Goal: Check status: Check status

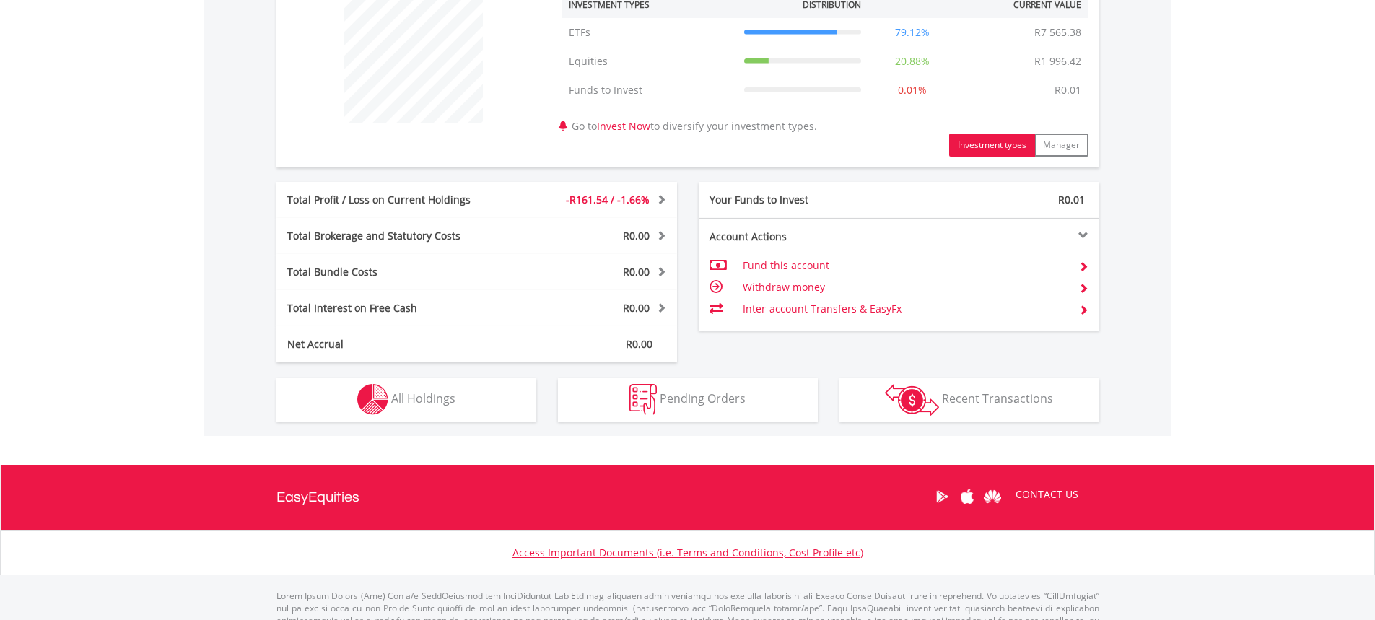
scroll to position [578, 0]
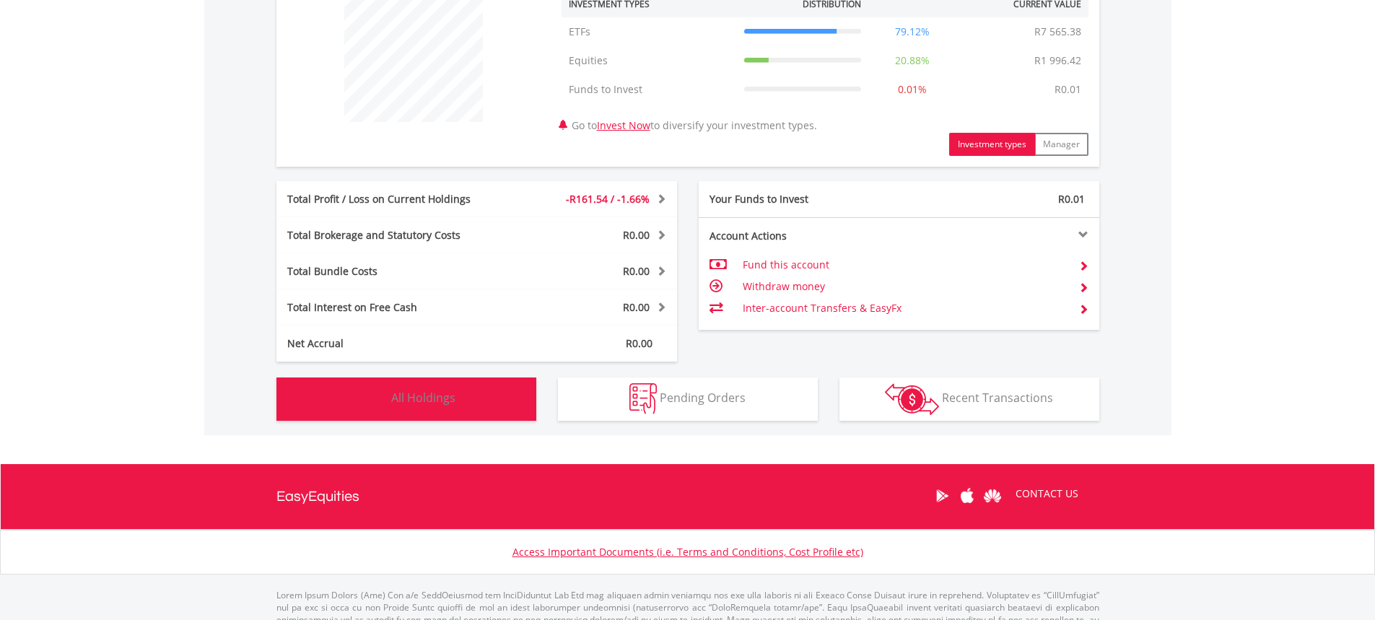
click at [464, 391] on button "Holdings All Holdings" at bounding box center [406, 399] width 260 height 43
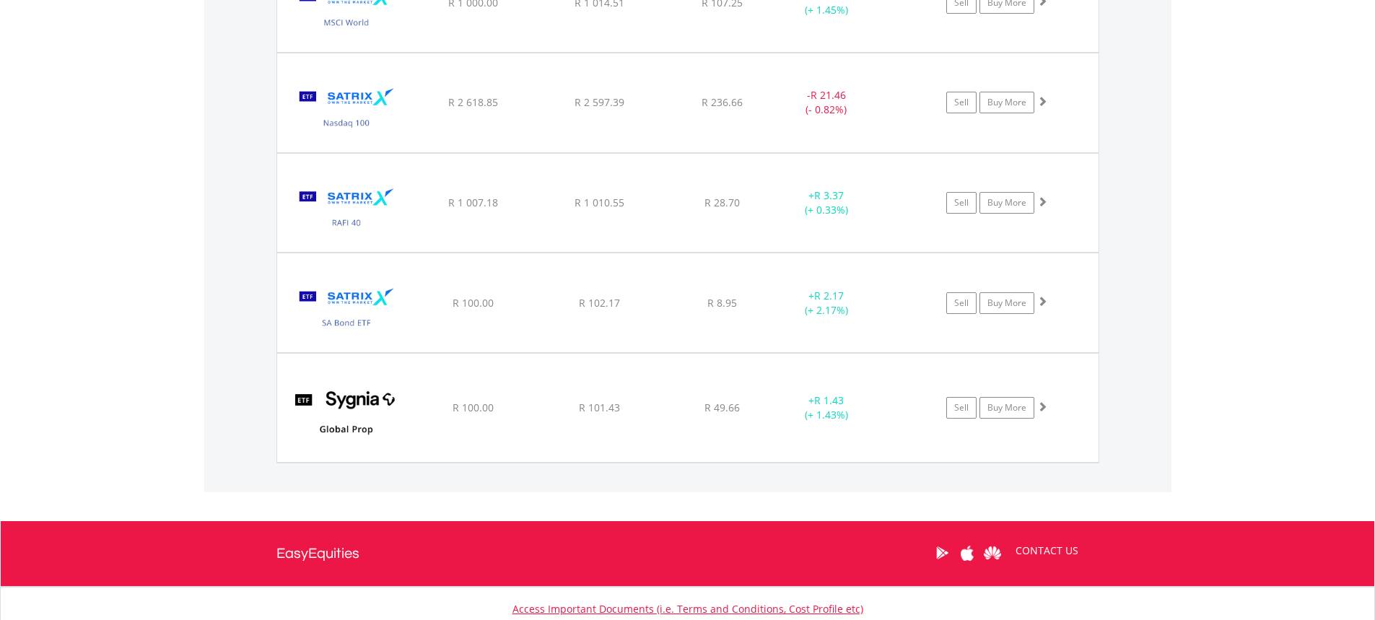
scroll to position [1475, 0]
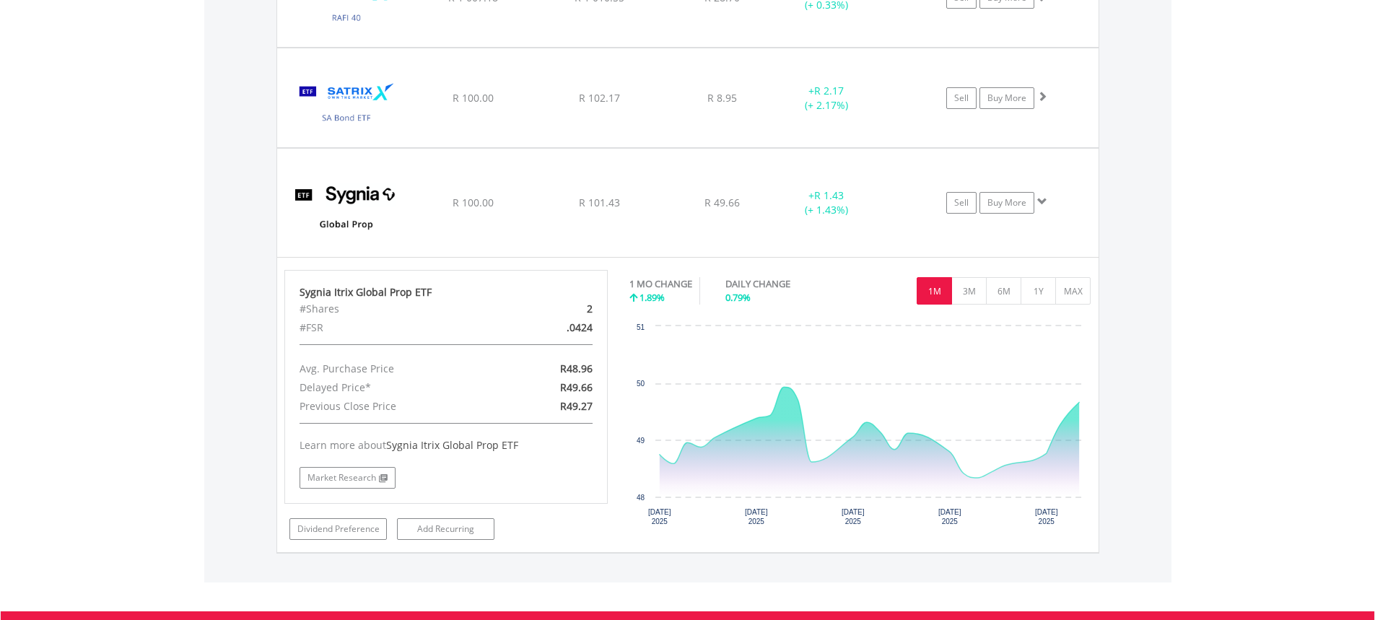
scroll to position [1764, 0]
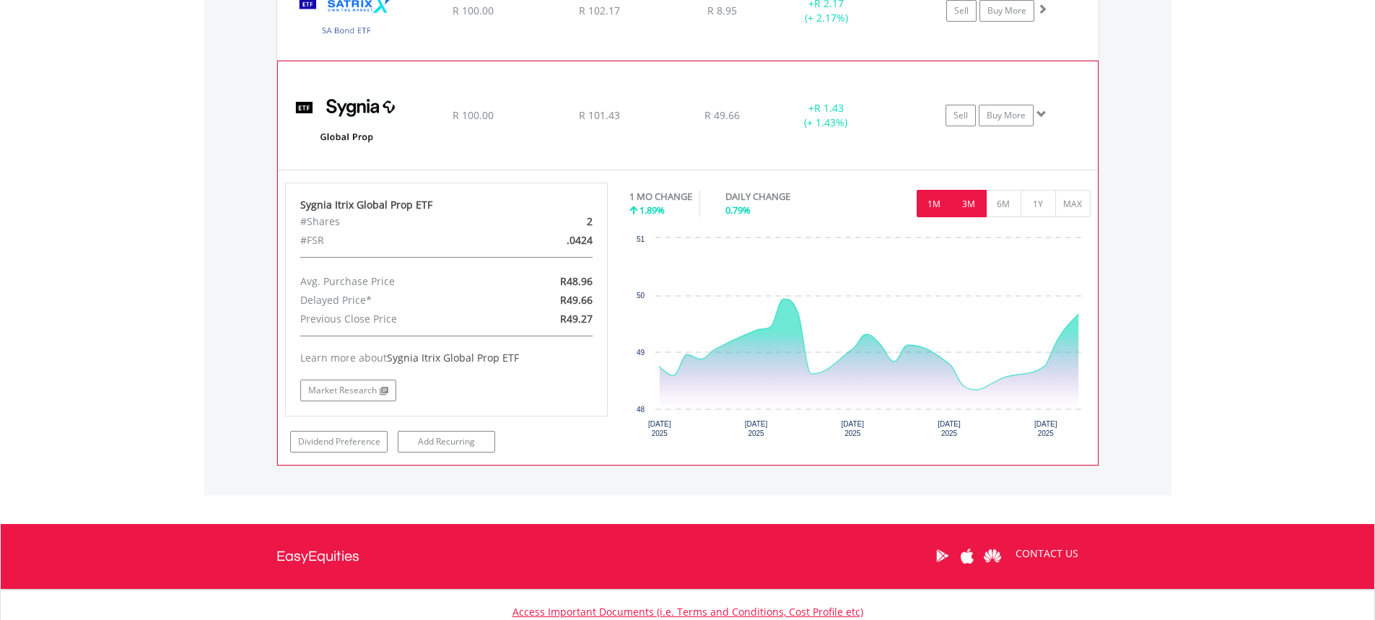
click at [969, 196] on button "3M" at bounding box center [968, 203] width 35 height 27
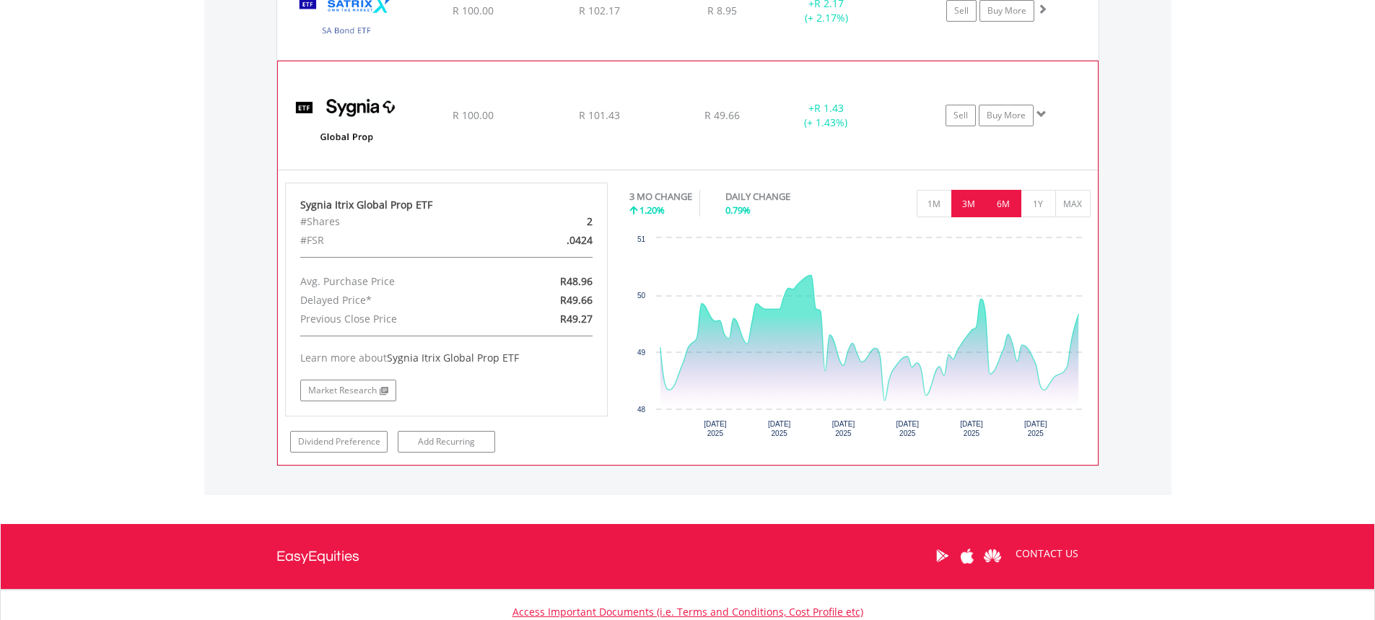
click at [1002, 196] on button "6M" at bounding box center [1003, 203] width 35 height 27
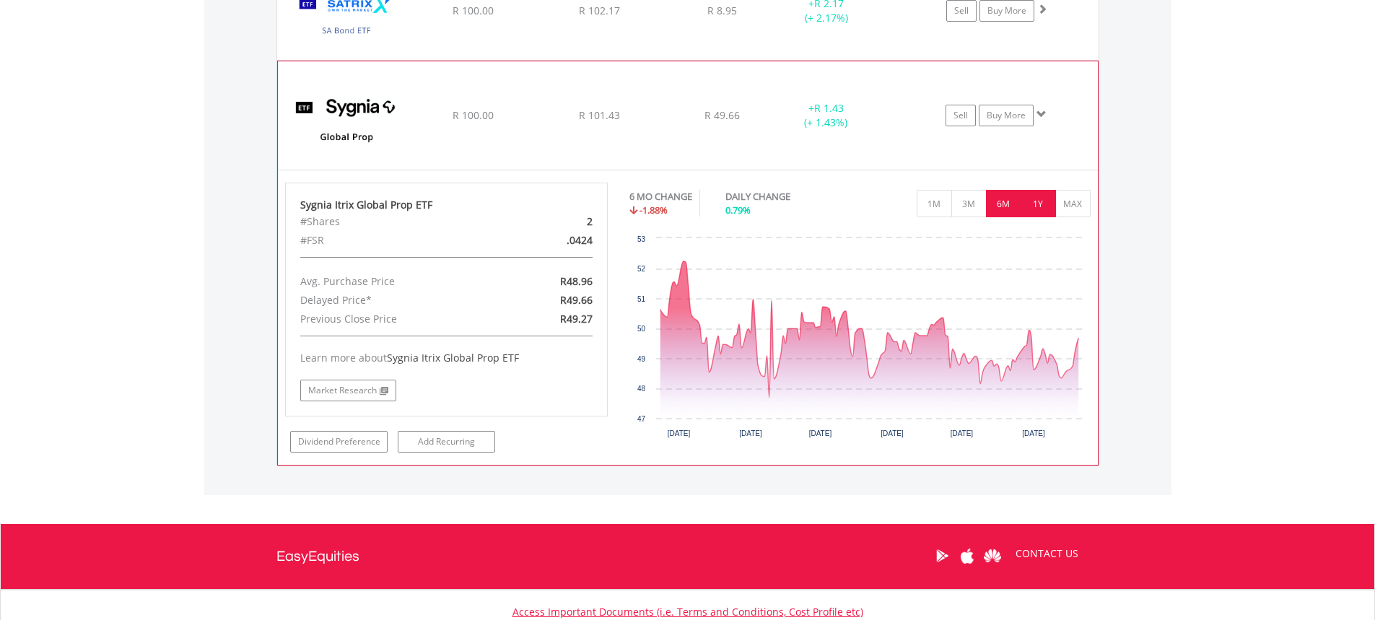
click at [1032, 193] on button "1Y" at bounding box center [1038, 203] width 35 height 27
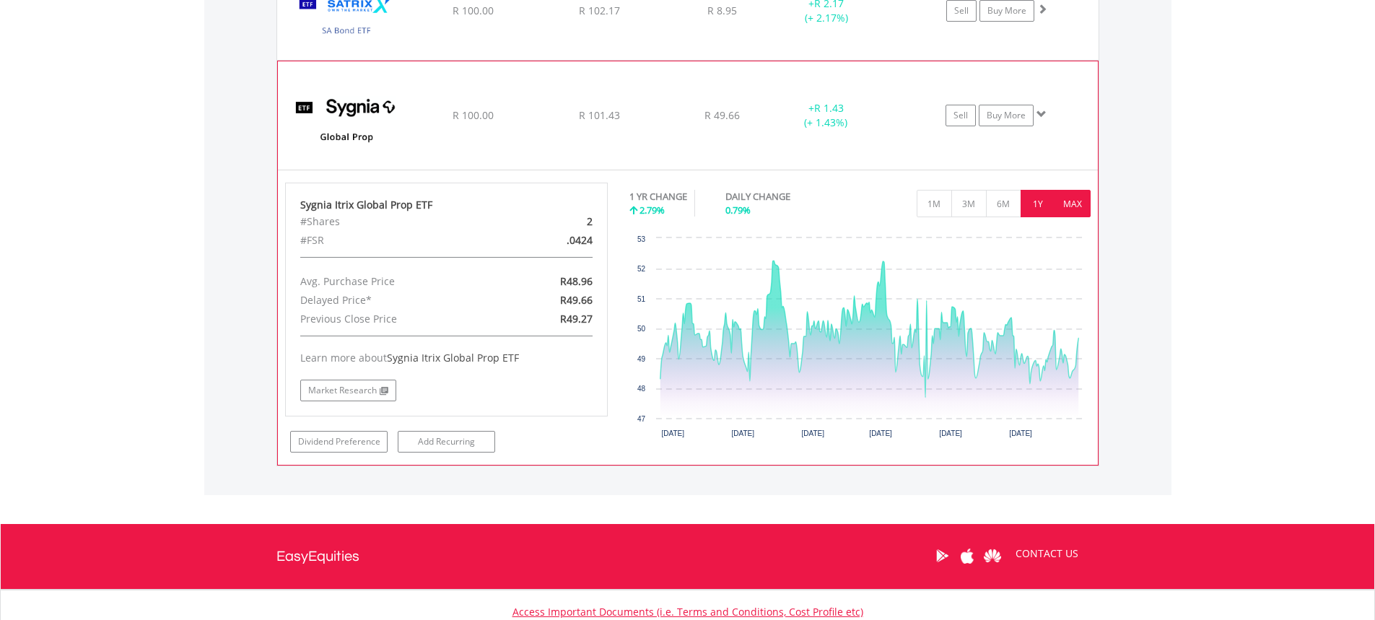
click at [1068, 193] on button "MAX" at bounding box center [1072, 203] width 35 height 27
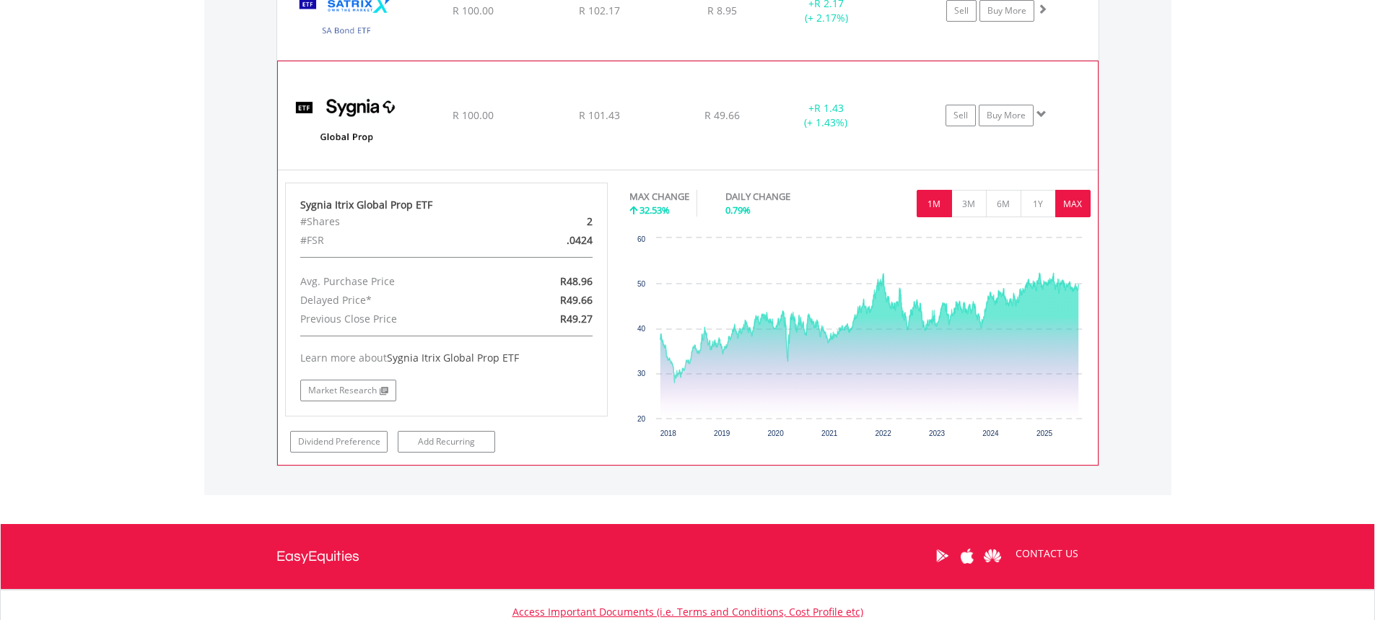
click at [935, 201] on button "1M" at bounding box center [934, 203] width 35 height 27
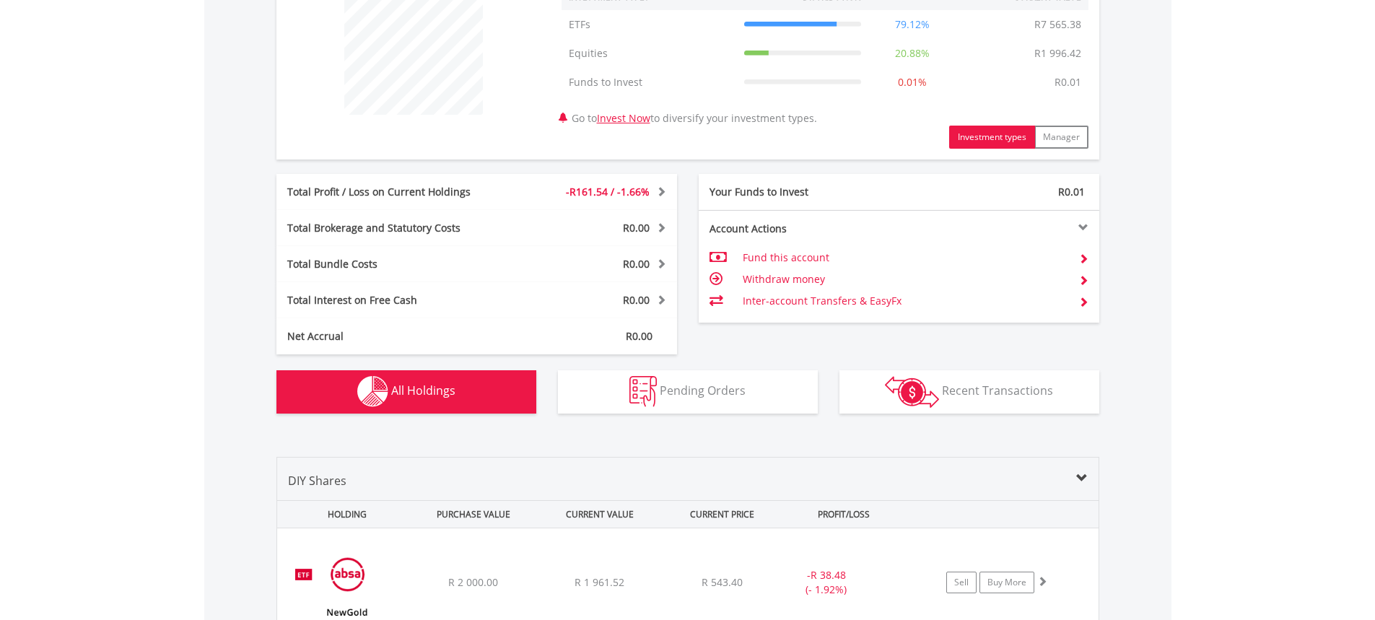
scroll to position [794, 0]
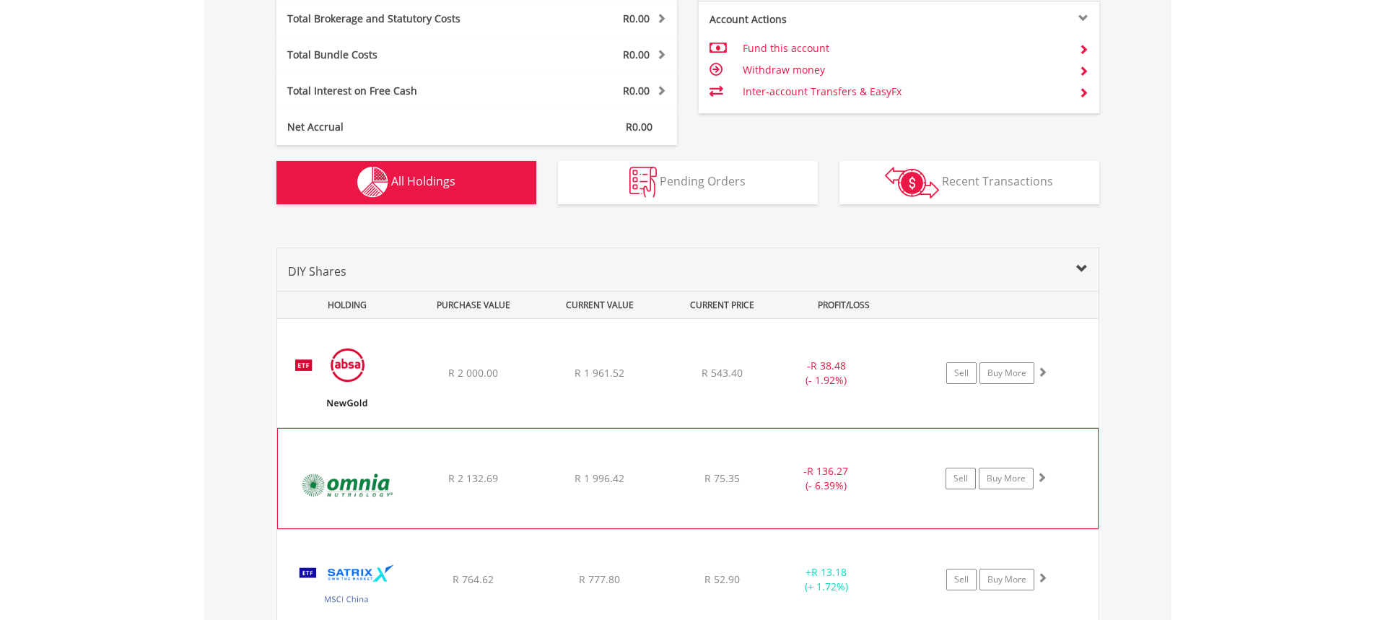
click at [715, 380] on span "R 75.35" at bounding box center [722, 373] width 41 height 14
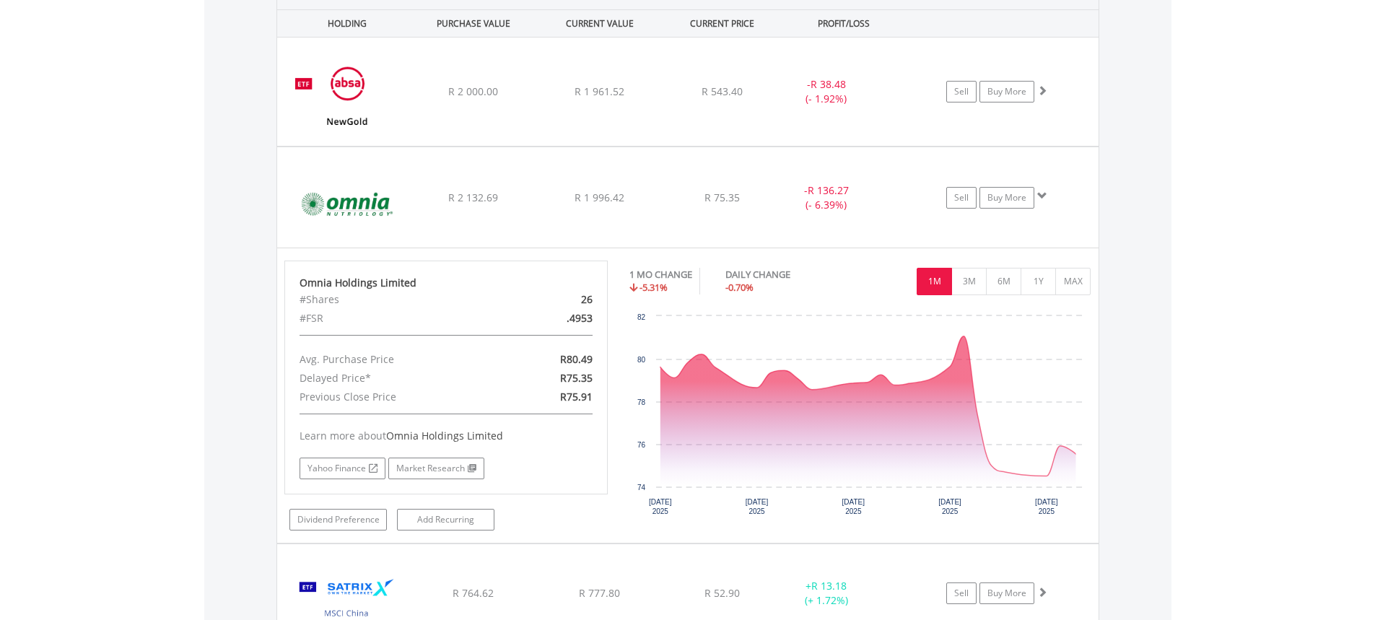
scroll to position [1083, 0]
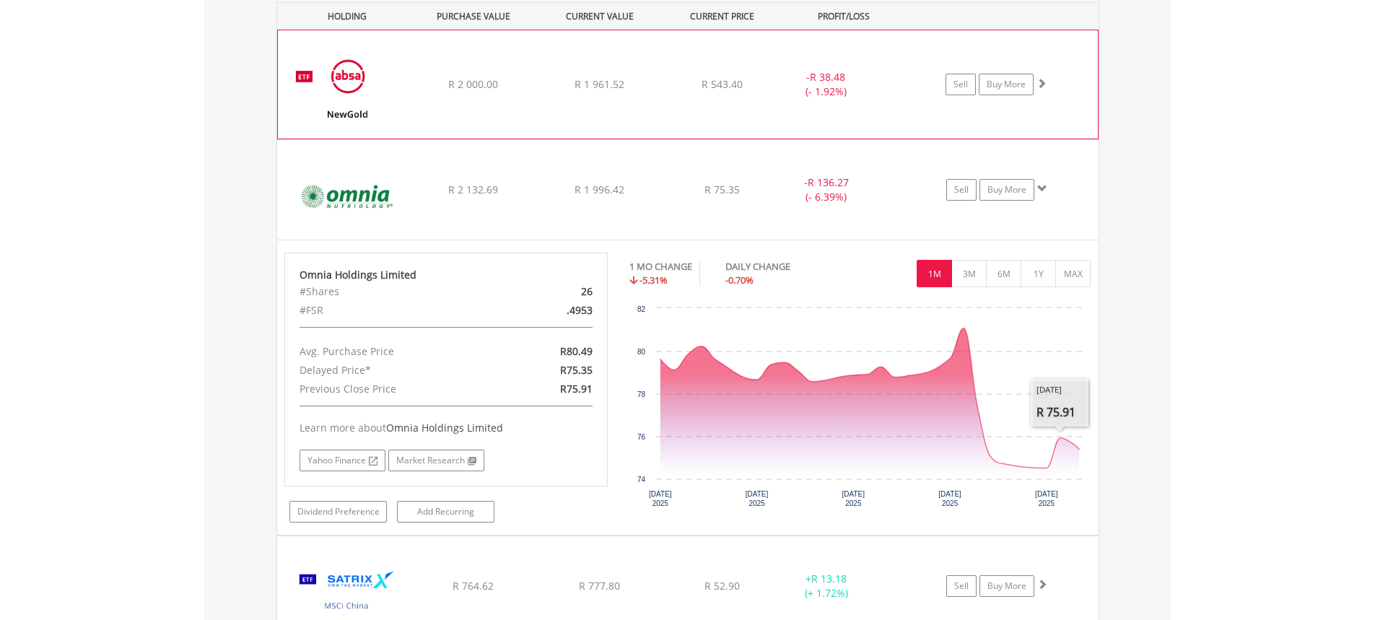
click at [1037, 100] on div "﻿ NewGold ETF R 2 000.00 R 1 961.52 R 543.40 - R 38.48 (- 1.92%) Sell Buy More" at bounding box center [688, 84] width 820 height 108
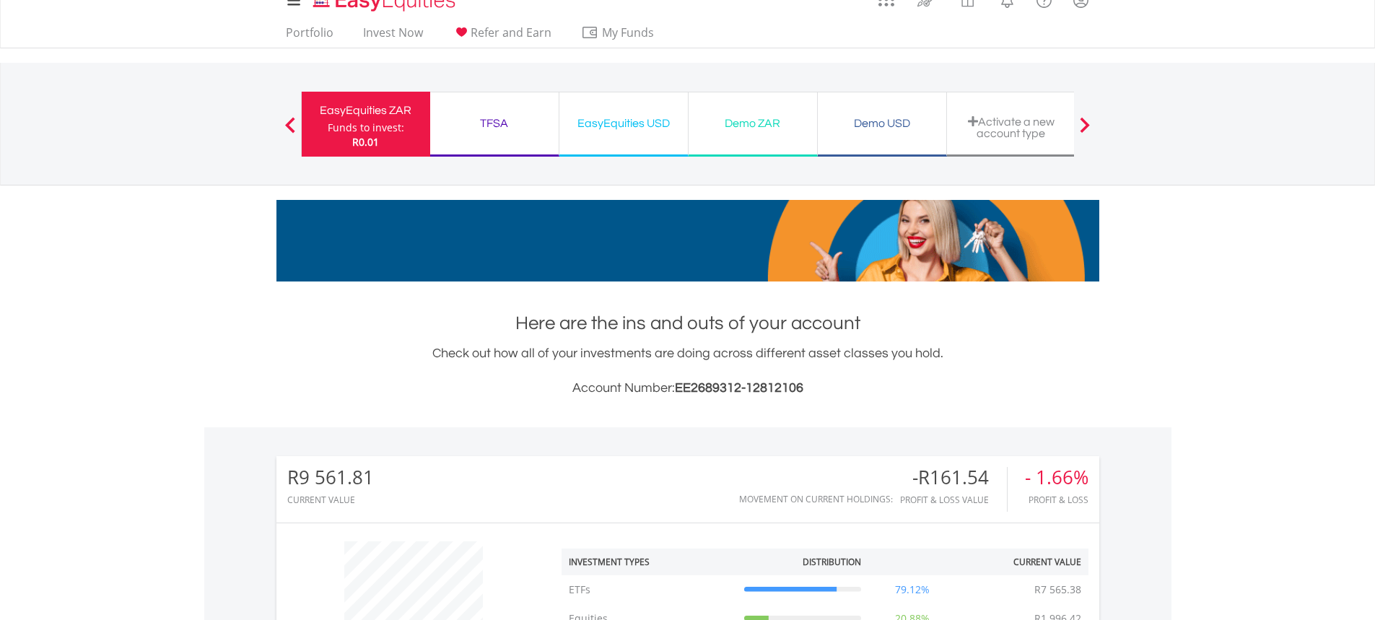
scroll to position [0, 0]
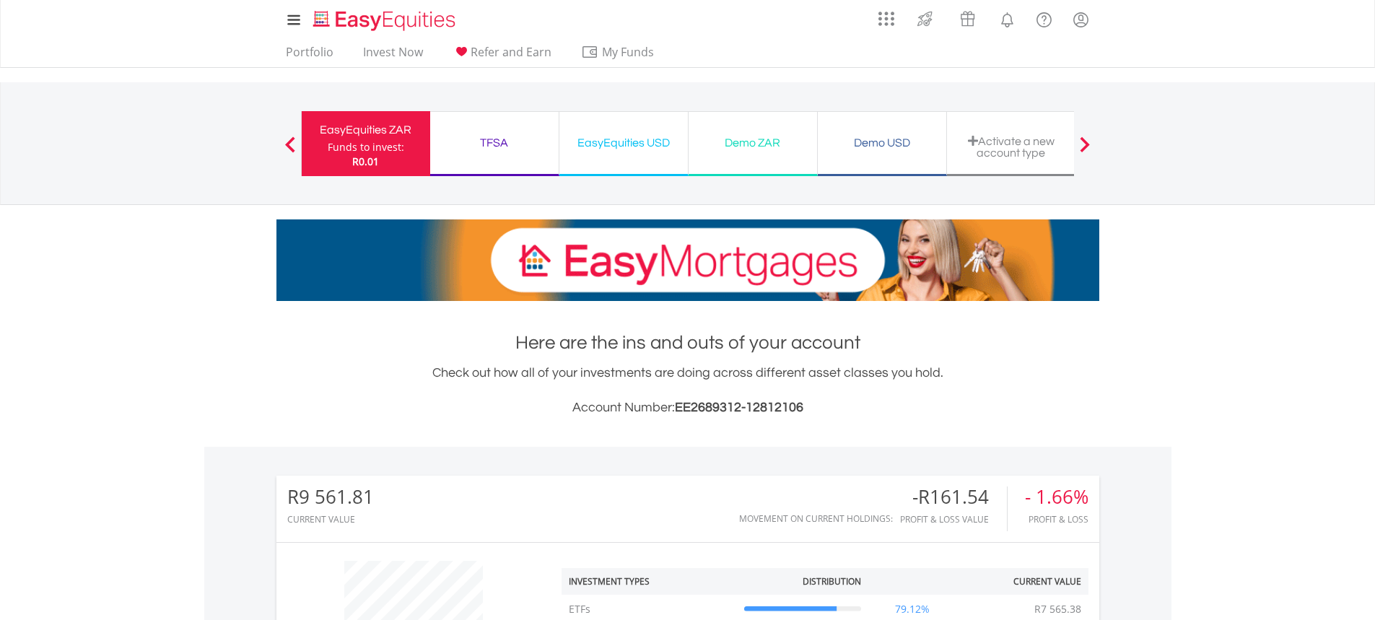
click at [490, 134] on div "TFSA" at bounding box center [494, 143] width 111 height 20
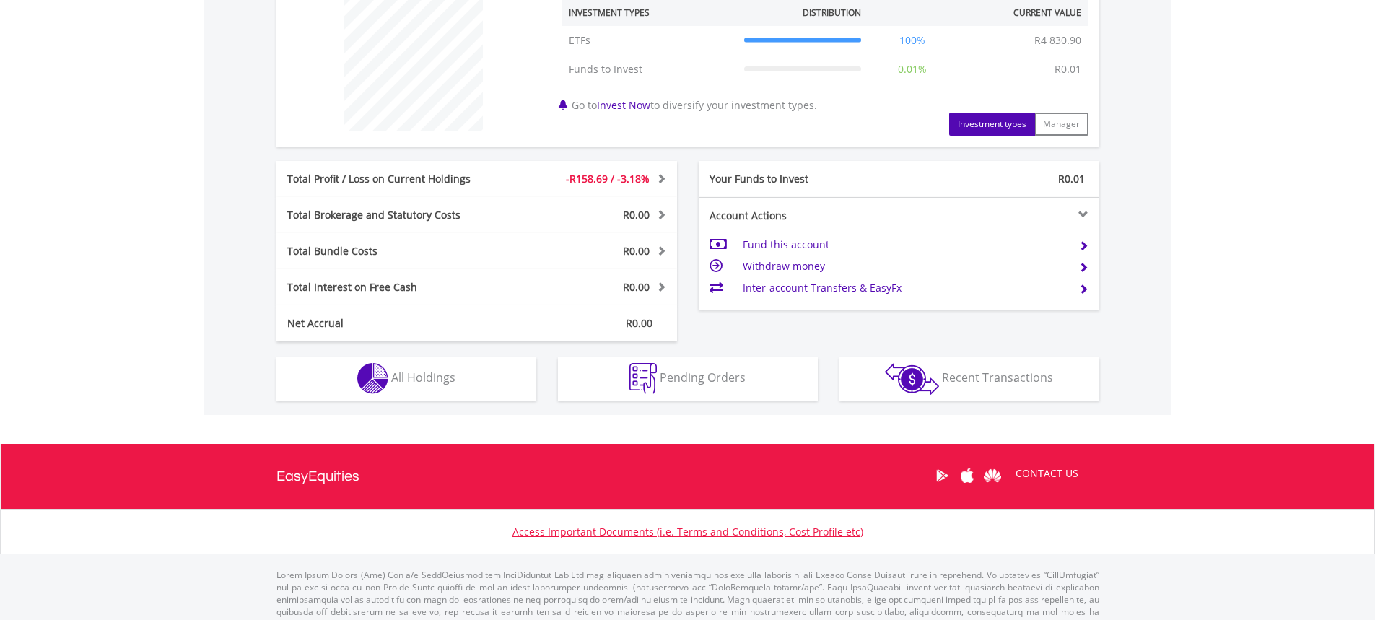
scroll to position [578, 0]
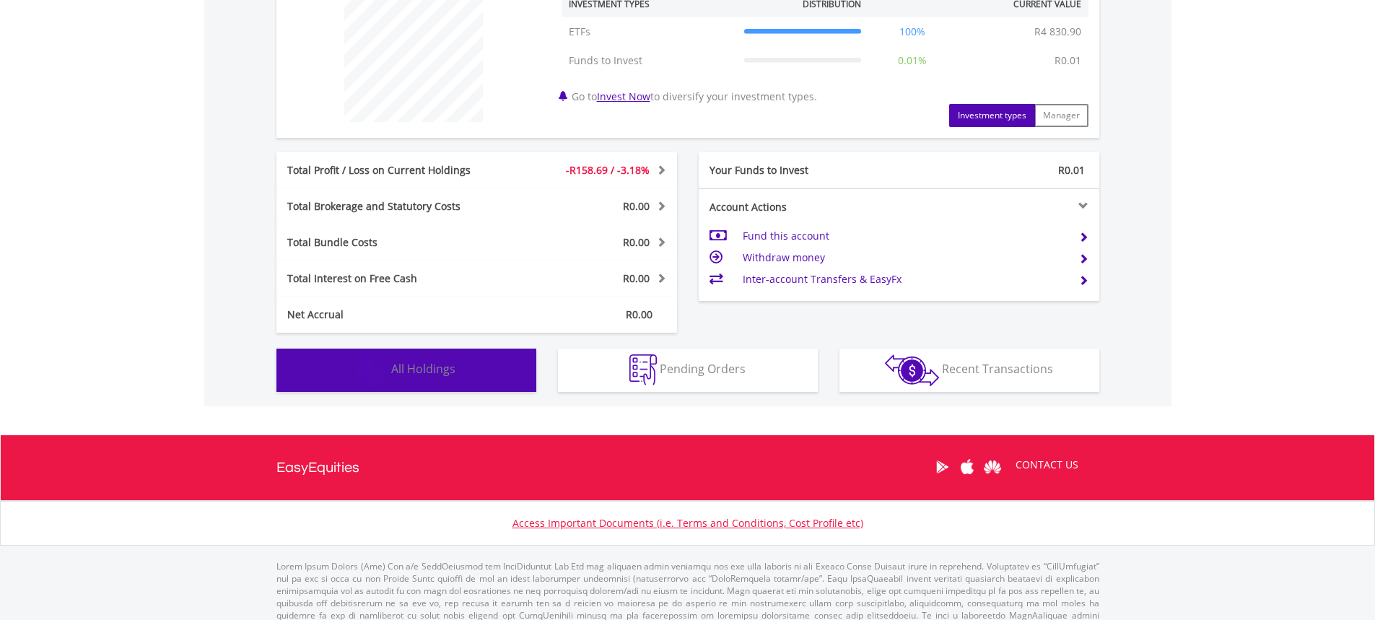
click at [414, 375] on span "All Holdings" at bounding box center [423, 369] width 64 height 16
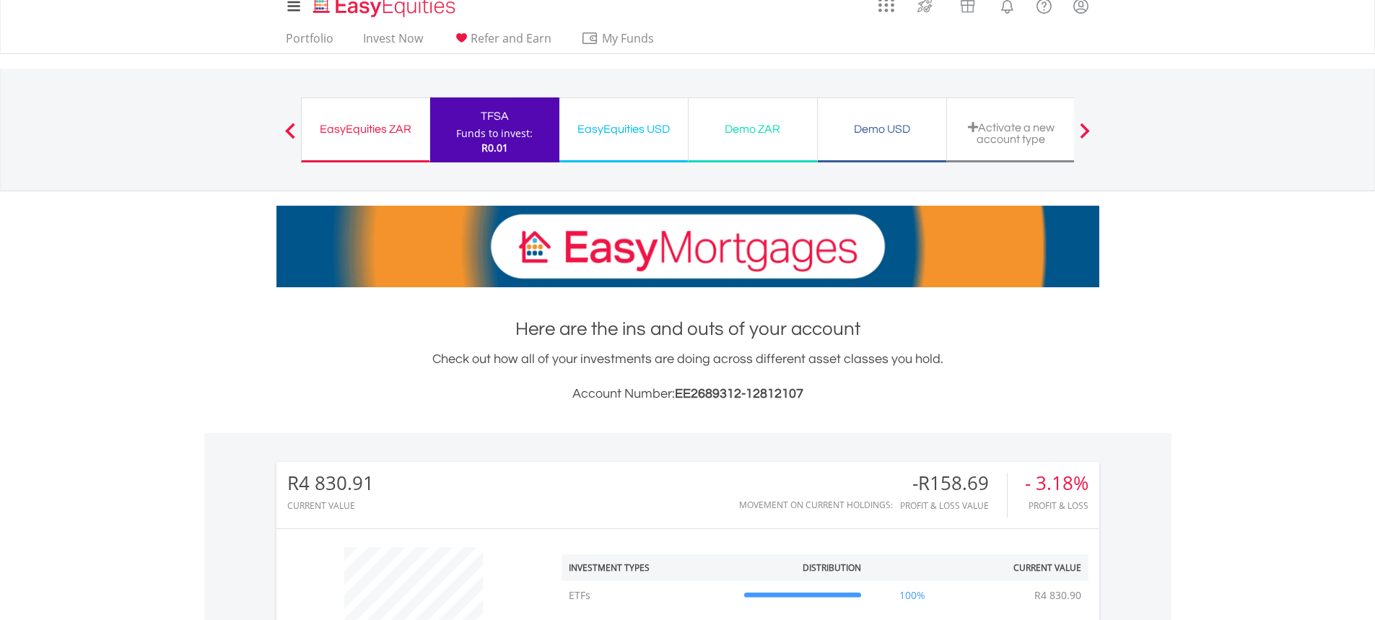
scroll to position [0, 0]
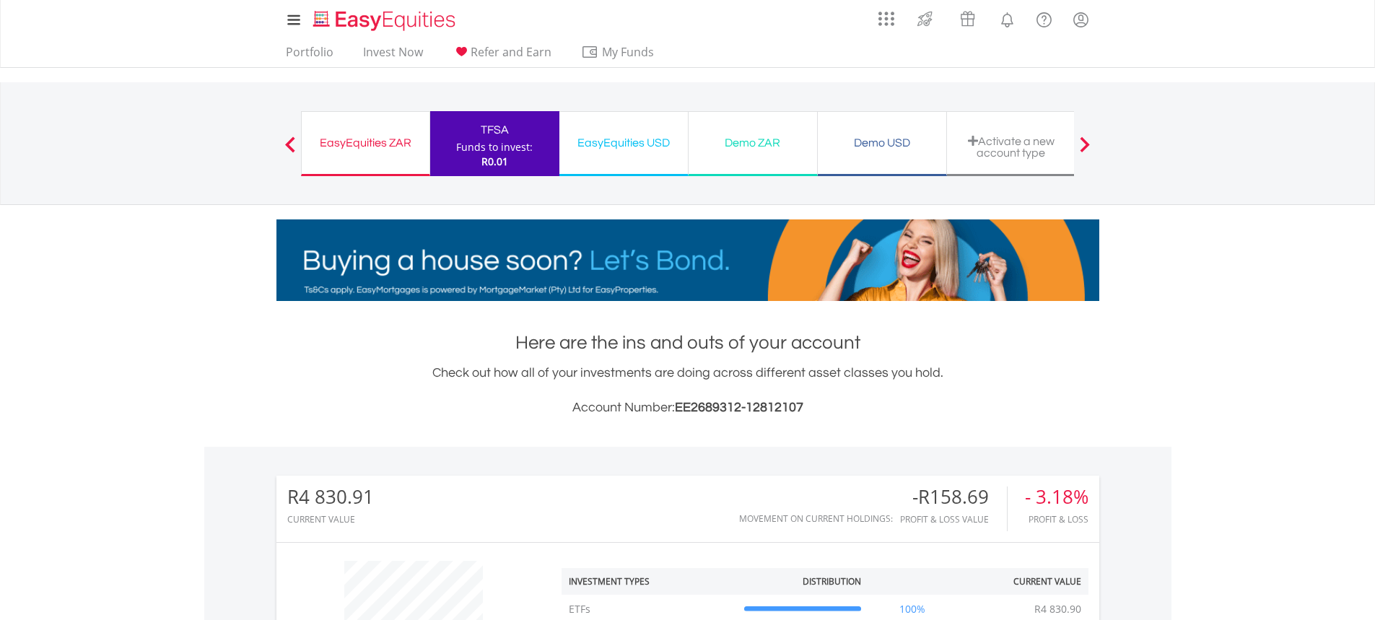
click at [642, 146] on div "EasyEquities USD" at bounding box center [623, 143] width 111 height 20
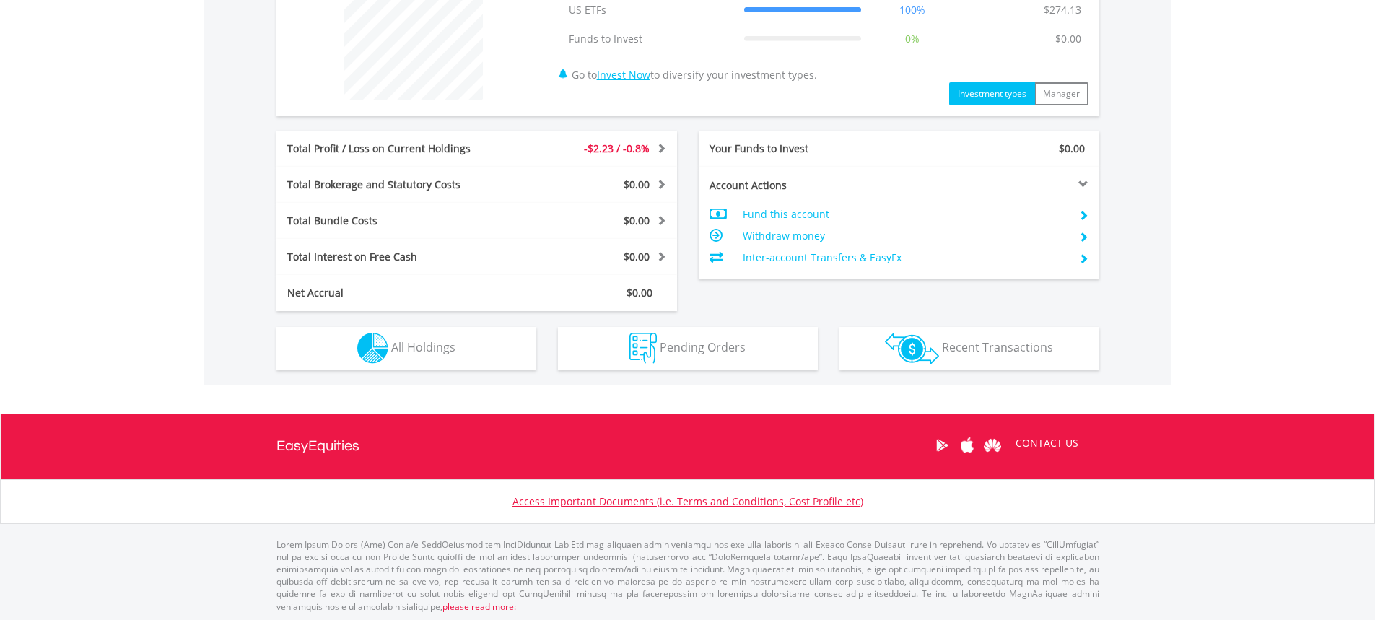
scroll to position [601, 0]
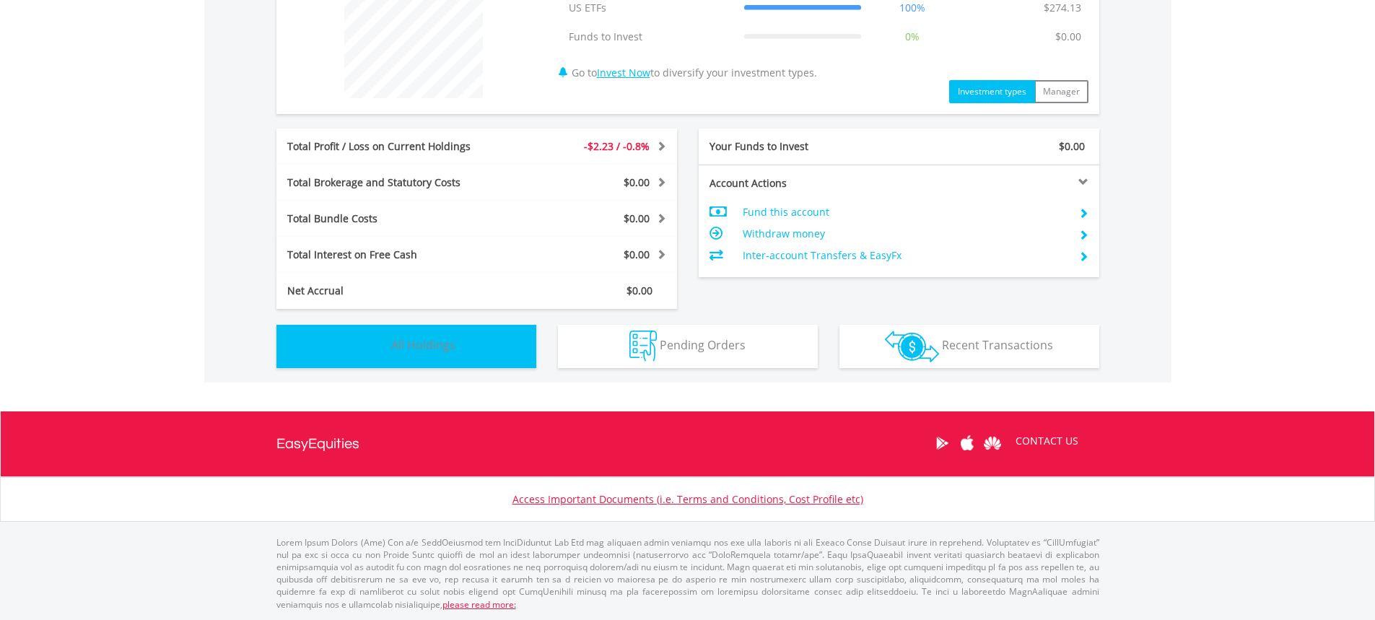
click at [396, 342] on span "All Holdings" at bounding box center [423, 345] width 64 height 16
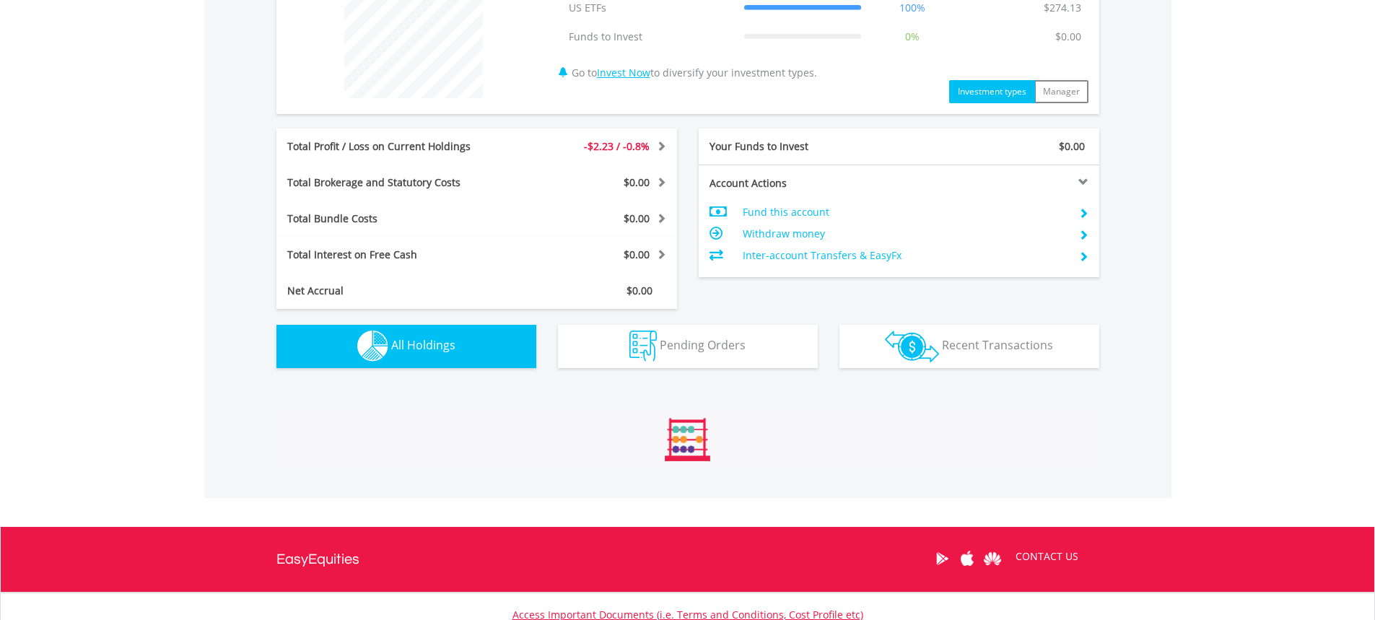
scroll to position [1013, 0]
